Goal: Information Seeking & Learning: Find specific fact

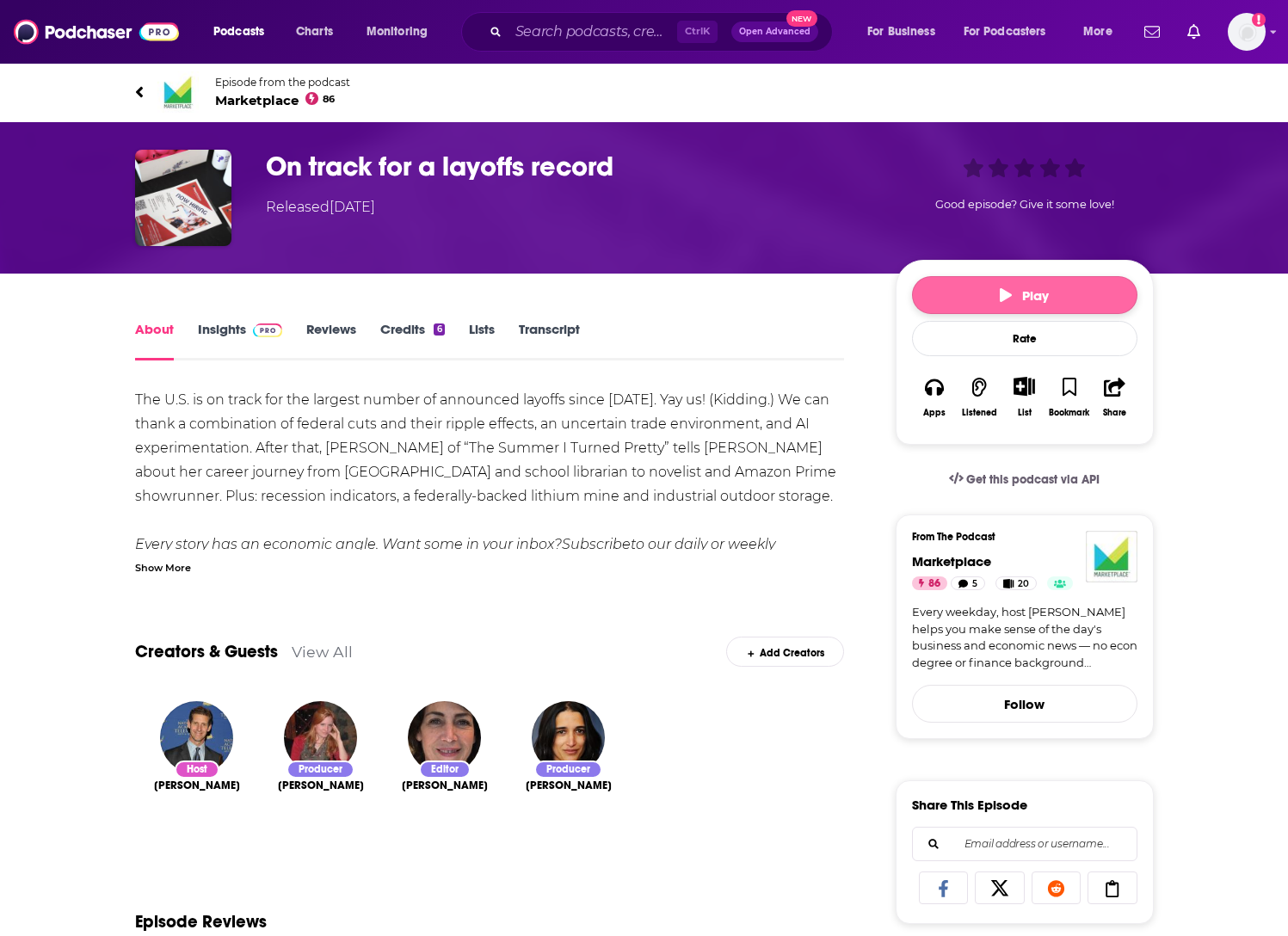
click at [1026, 286] on button "Play" at bounding box center [1024, 294] width 225 height 38
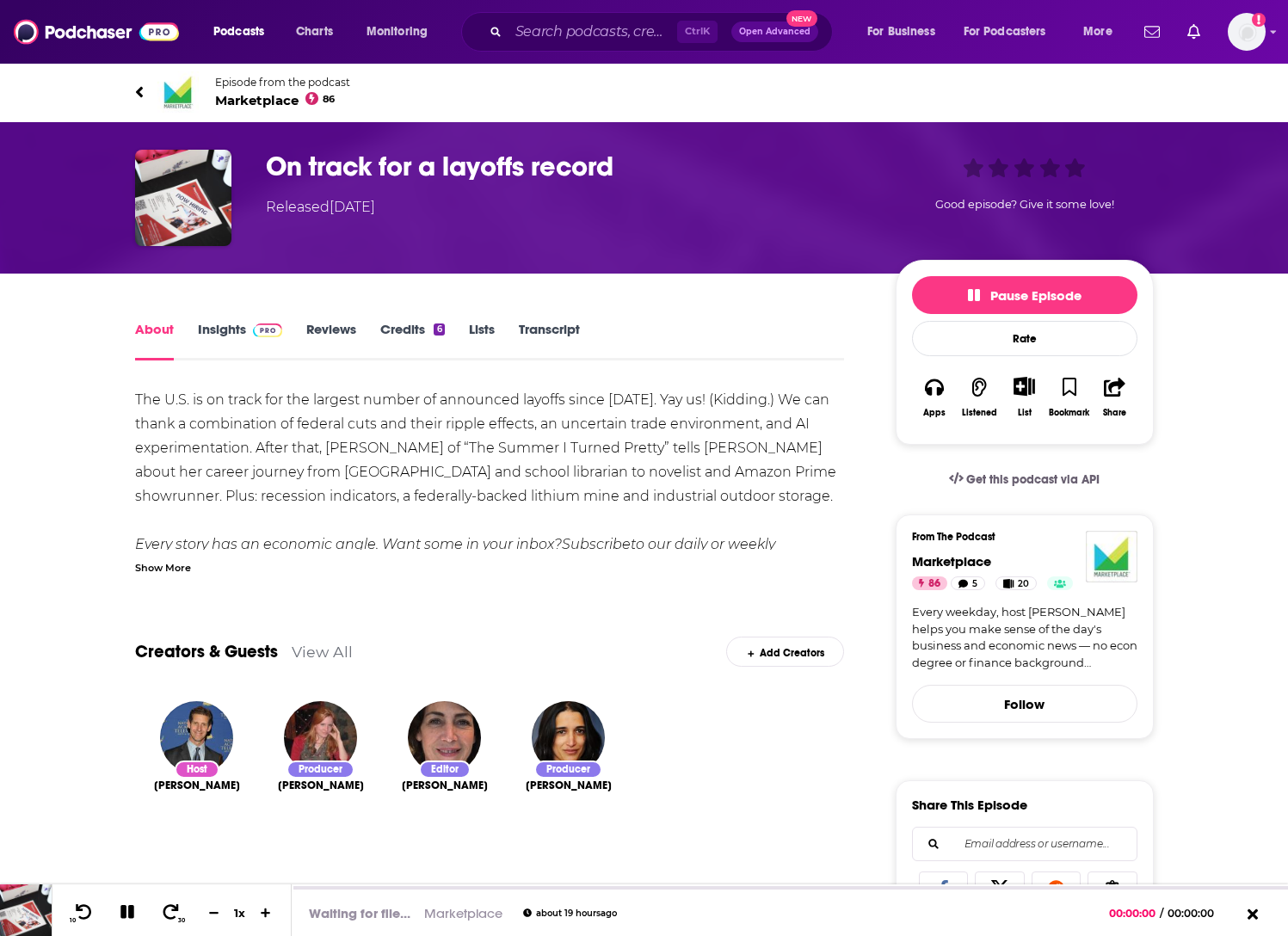
click at [563, 326] on link "Transcript" at bounding box center [548, 341] width 61 height 40
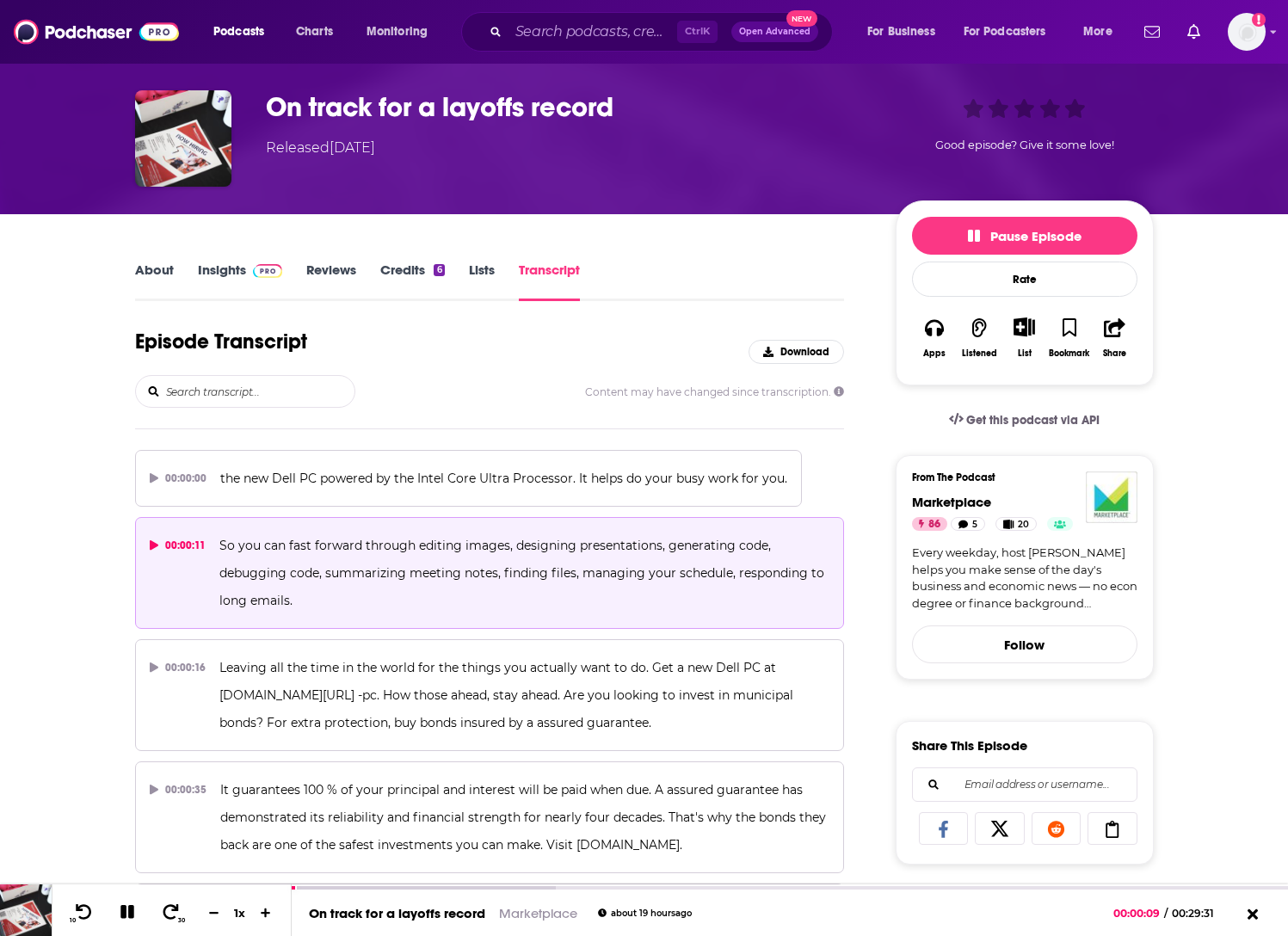
scroll to position [172, 0]
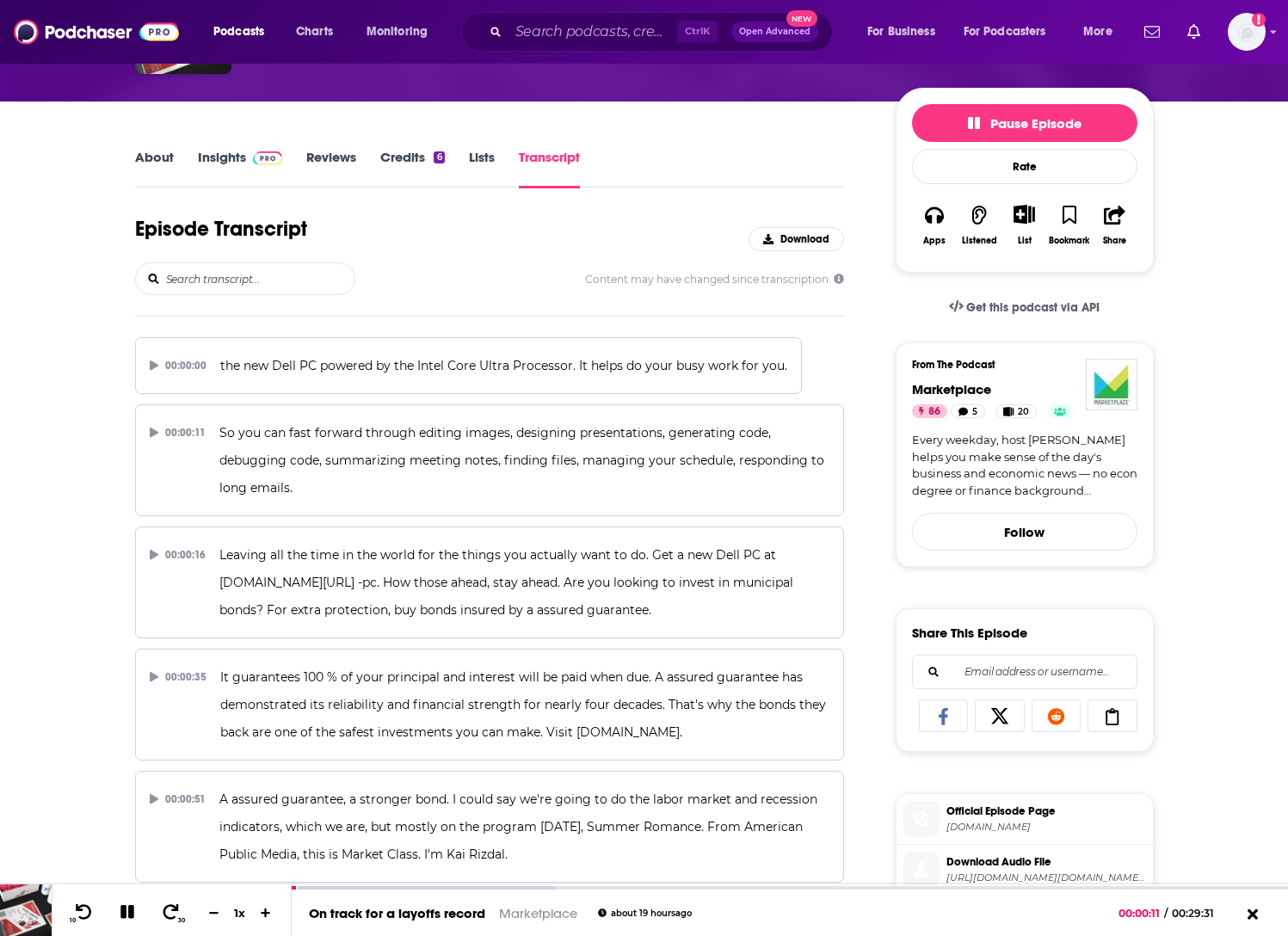
click at [265, 270] on input "search" at bounding box center [259, 279] width 190 height 31
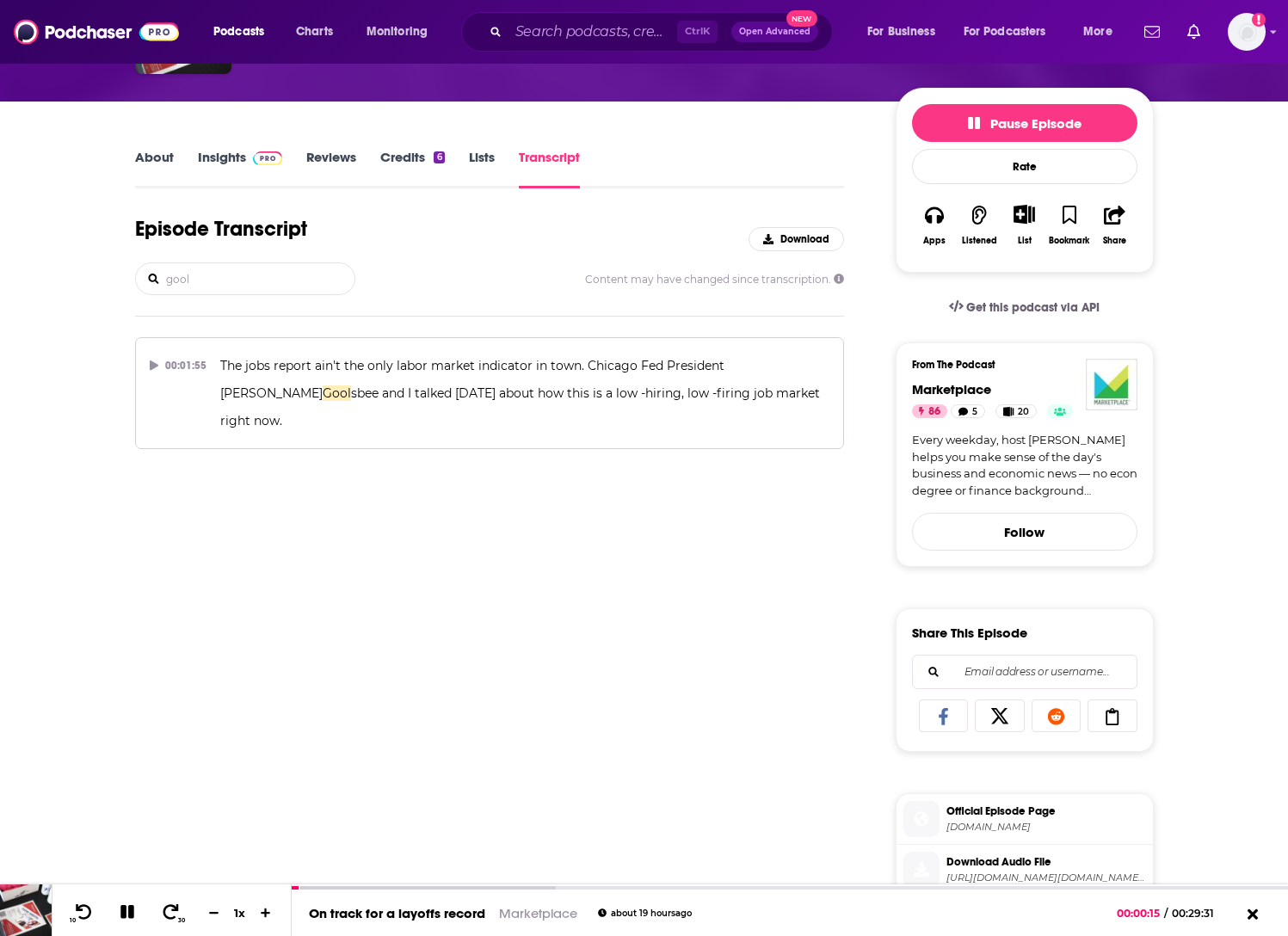
type input "gool"
click at [751, 620] on div "Episode Transcript Download gool Content may have changed since transcription. …" at bounding box center [489, 832] width 710 height 1234
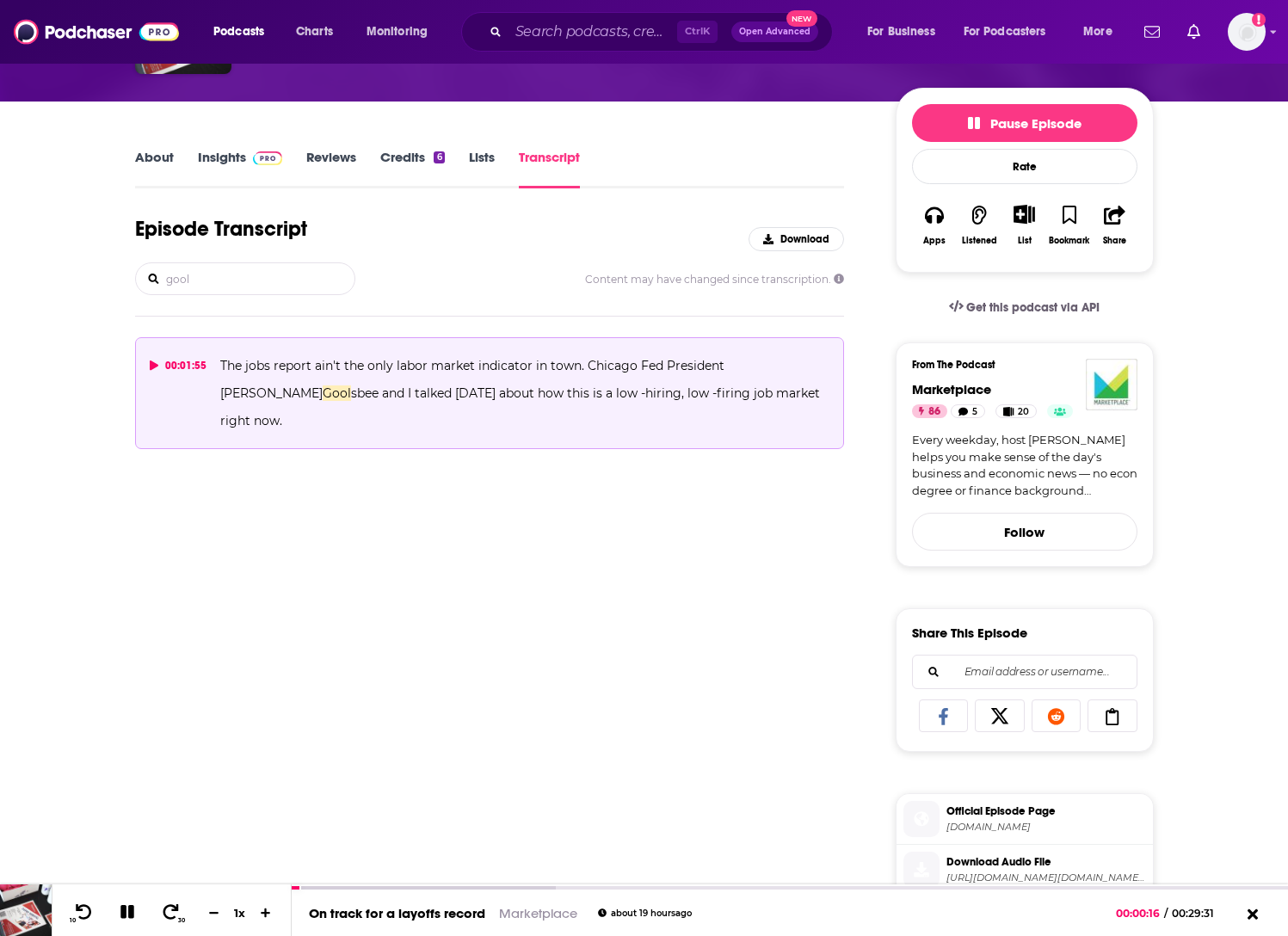
click at [150, 362] on icon at bounding box center [153, 365] width 9 height 11
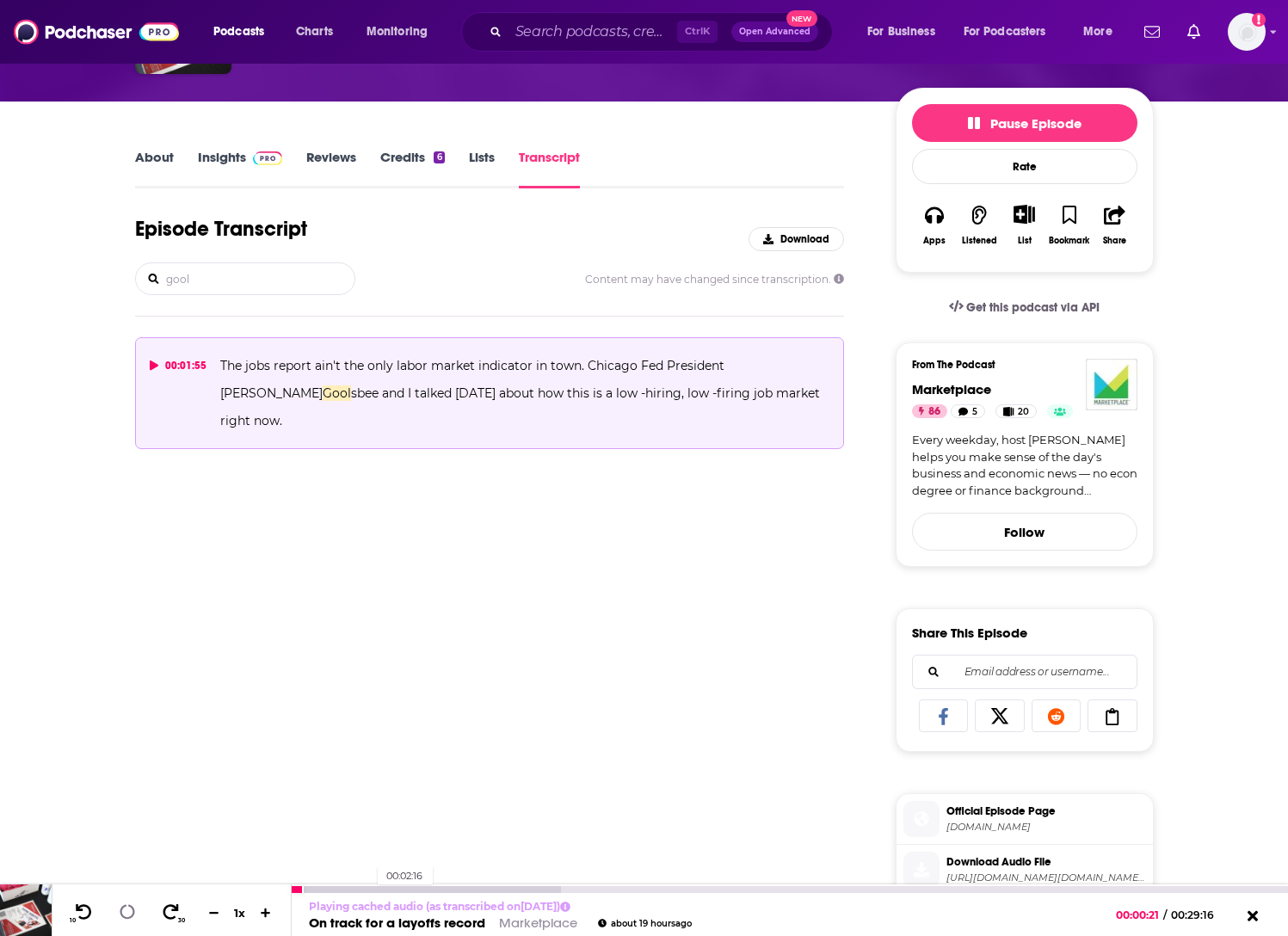
click at [369, 889] on div at bounding box center [425, 889] width 269 height 7
click at [359, 888] on div at bounding box center [330, 889] width 79 height 7
click at [352, 888] on div at bounding box center [324, 889] width 67 height 7
